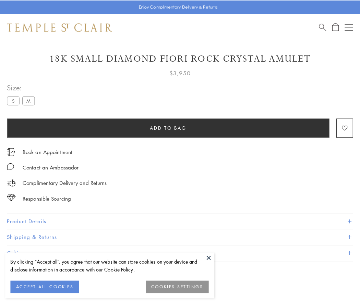
scroll to position [27, 0]
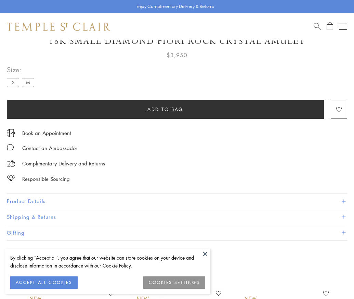
click at [165, 109] on span "Add to bag" at bounding box center [166, 109] width 36 height 8
